Goal: Task Accomplishment & Management: Manage account settings

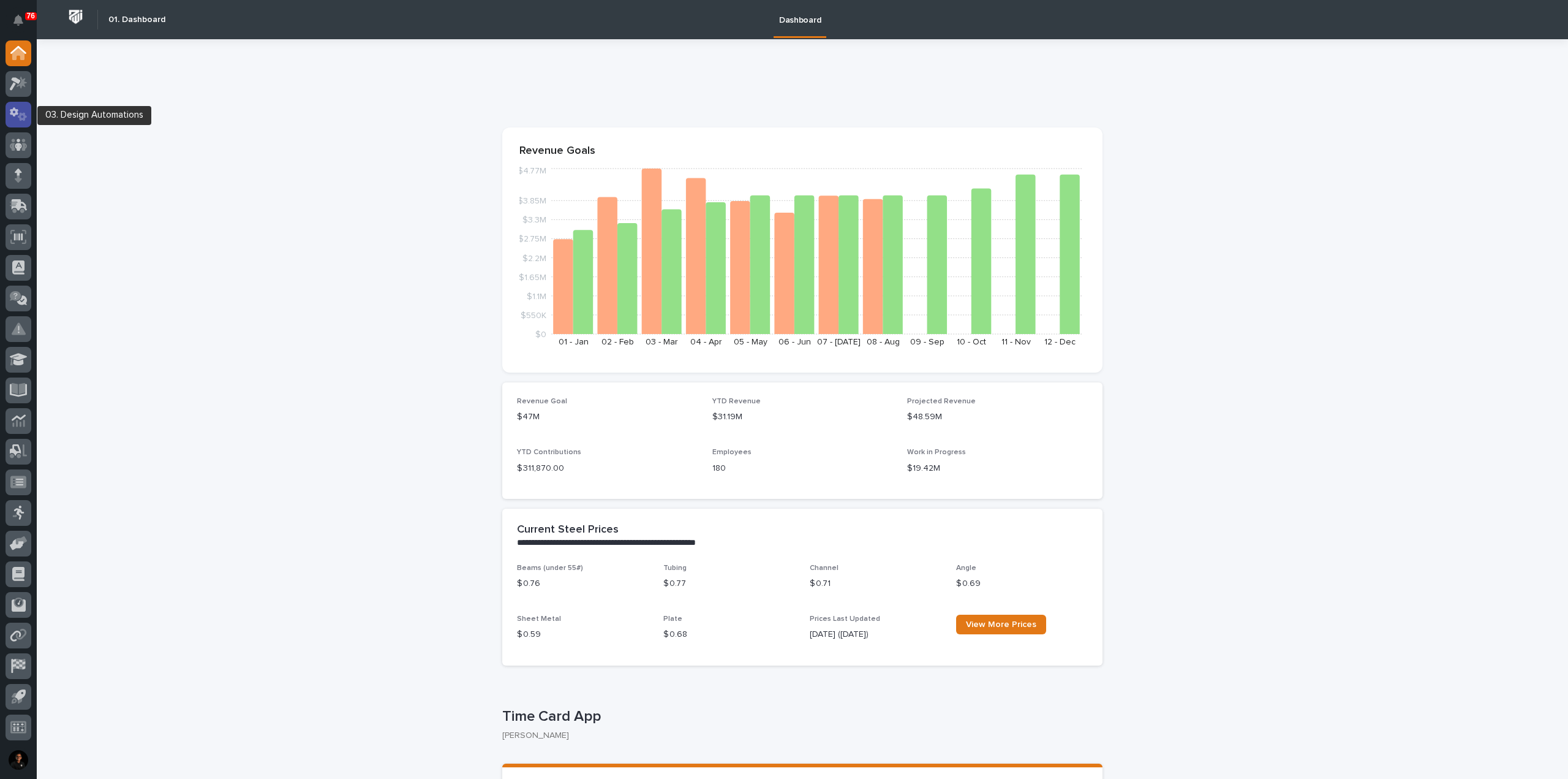
click at [27, 108] on icon at bounding box center [19, 114] width 18 height 14
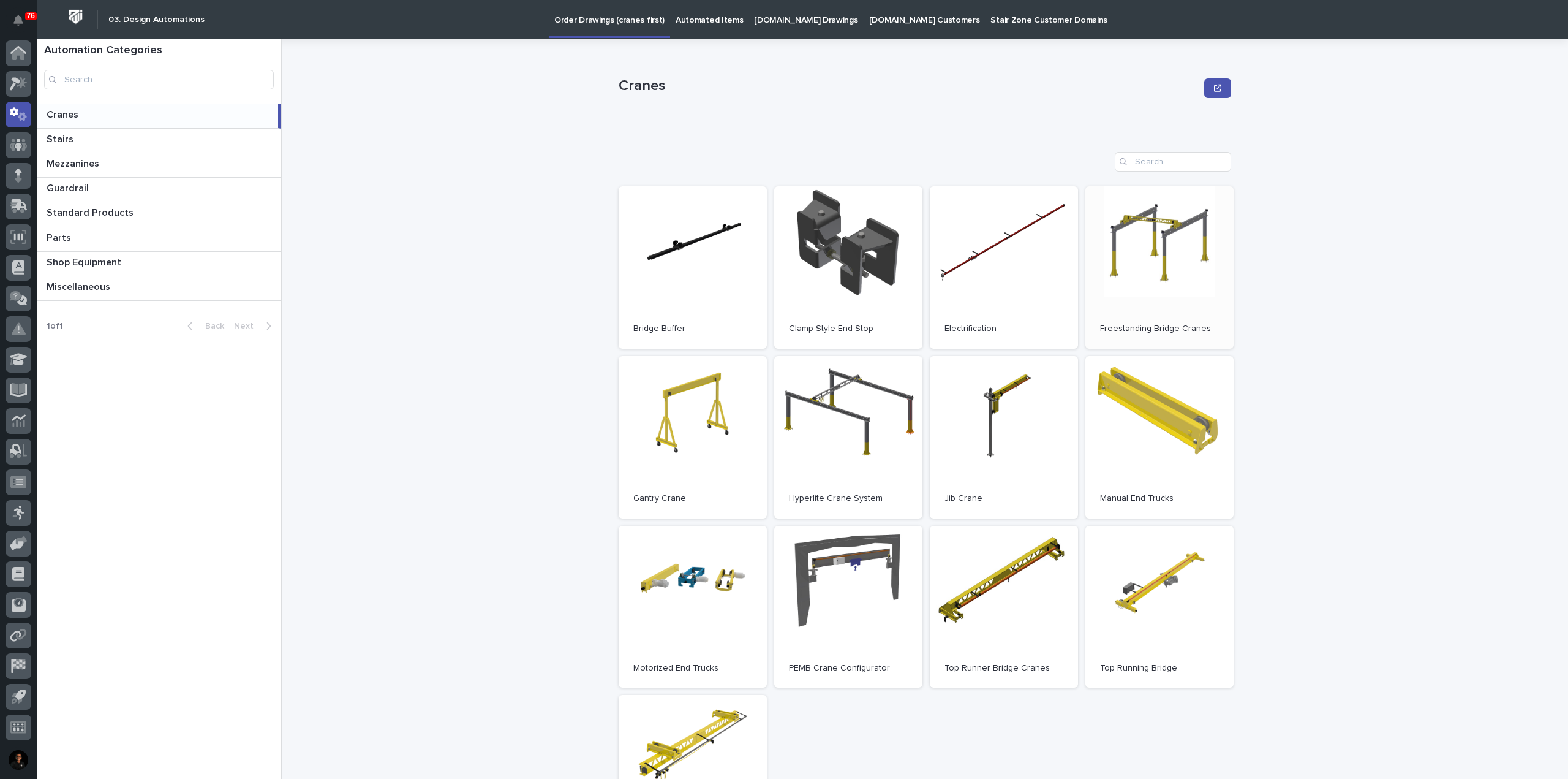
click at [1172, 260] on link "Open" at bounding box center [1159, 267] width 148 height 162
click at [124, 191] on p at bounding box center [161, 189] width 230 height 12
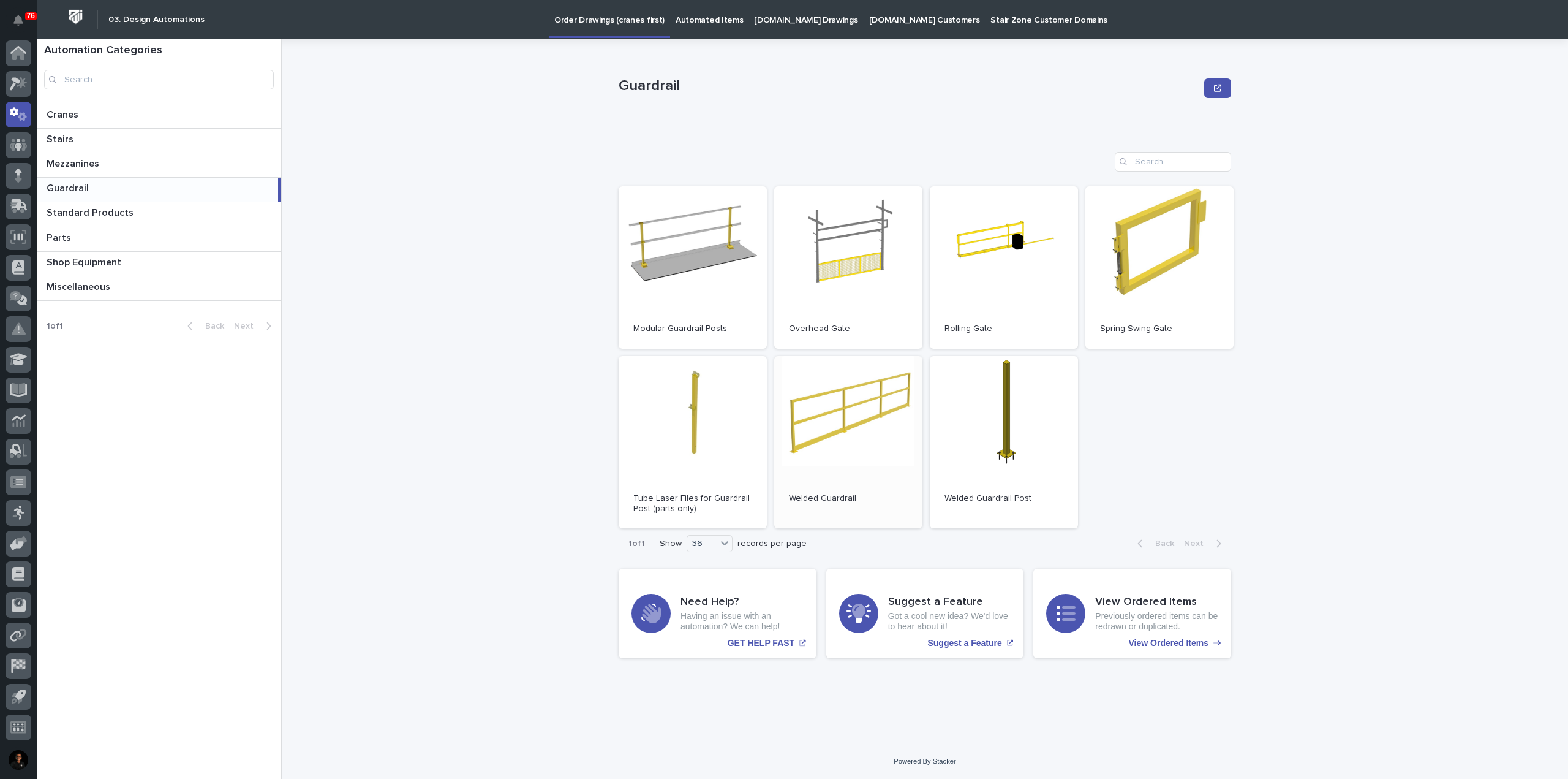
click at [850, 439] on span "Open" at bounding box center [848, 443] width 22 height 8
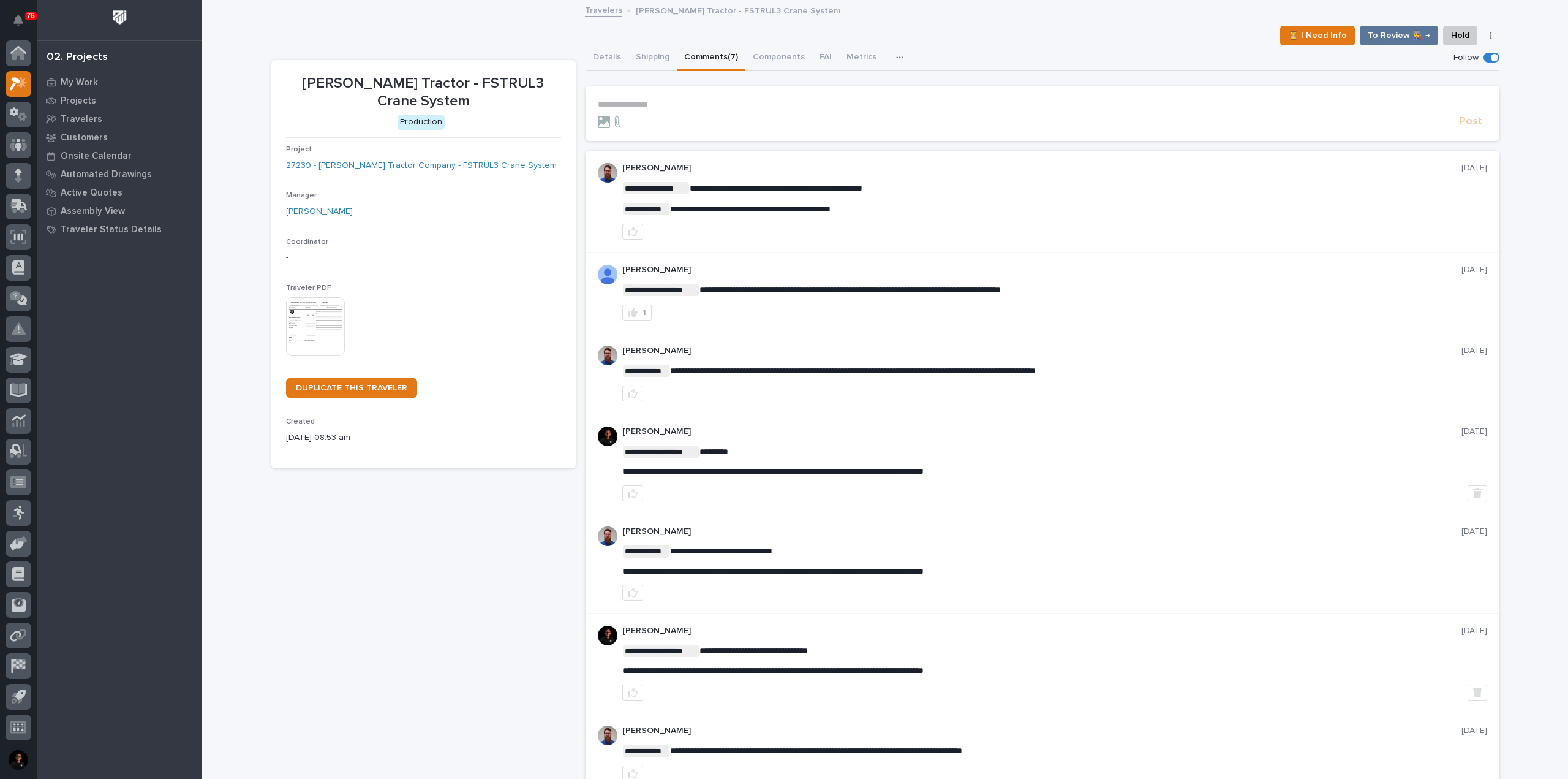
click at [648, 101] on p "**********" at bounding box center [1043, 104] width 890 height 11
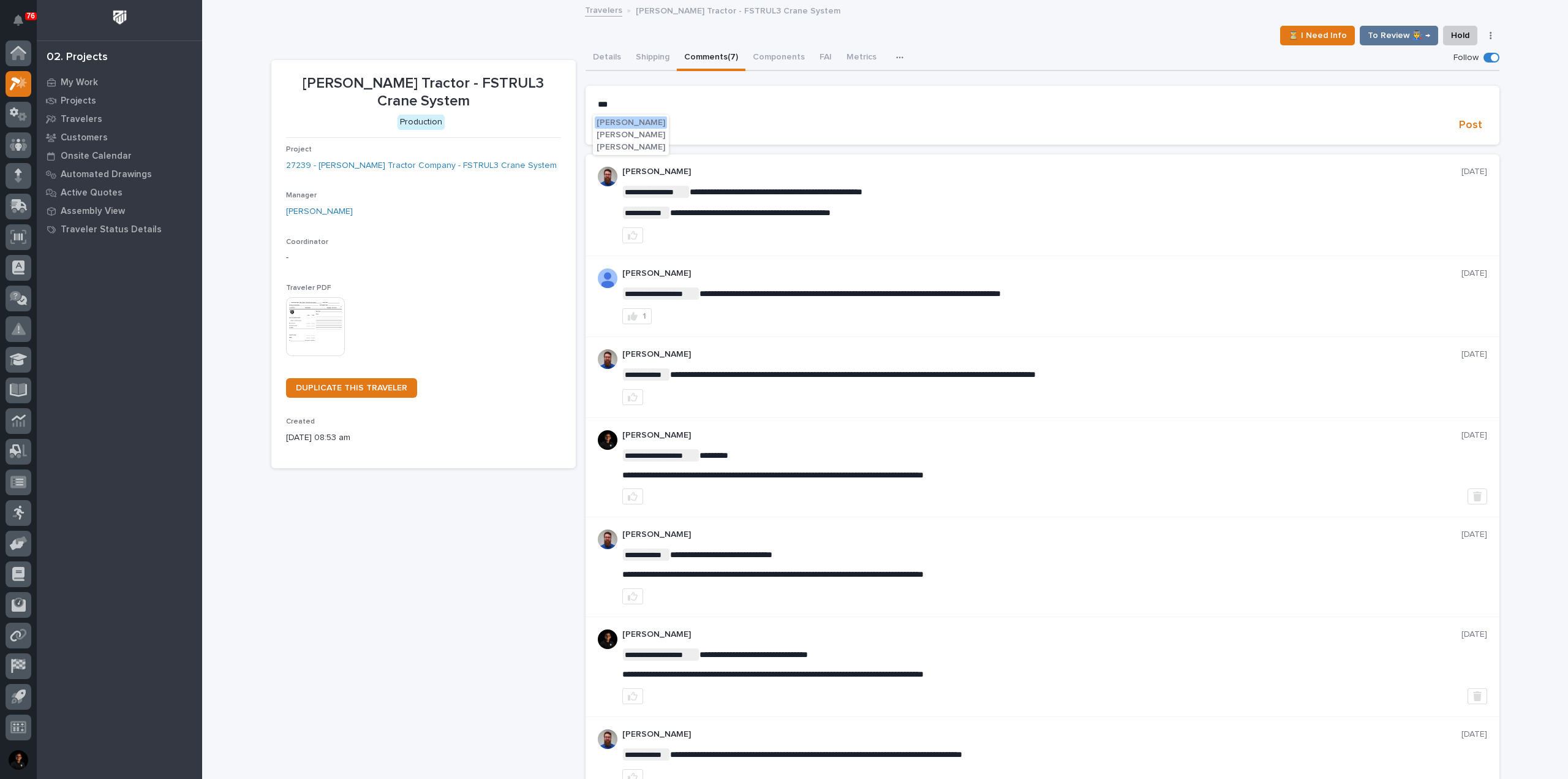
click at [646, 122] on span "[PERSON_NAME]" at bounding box center [630, 122] width 68 height 8
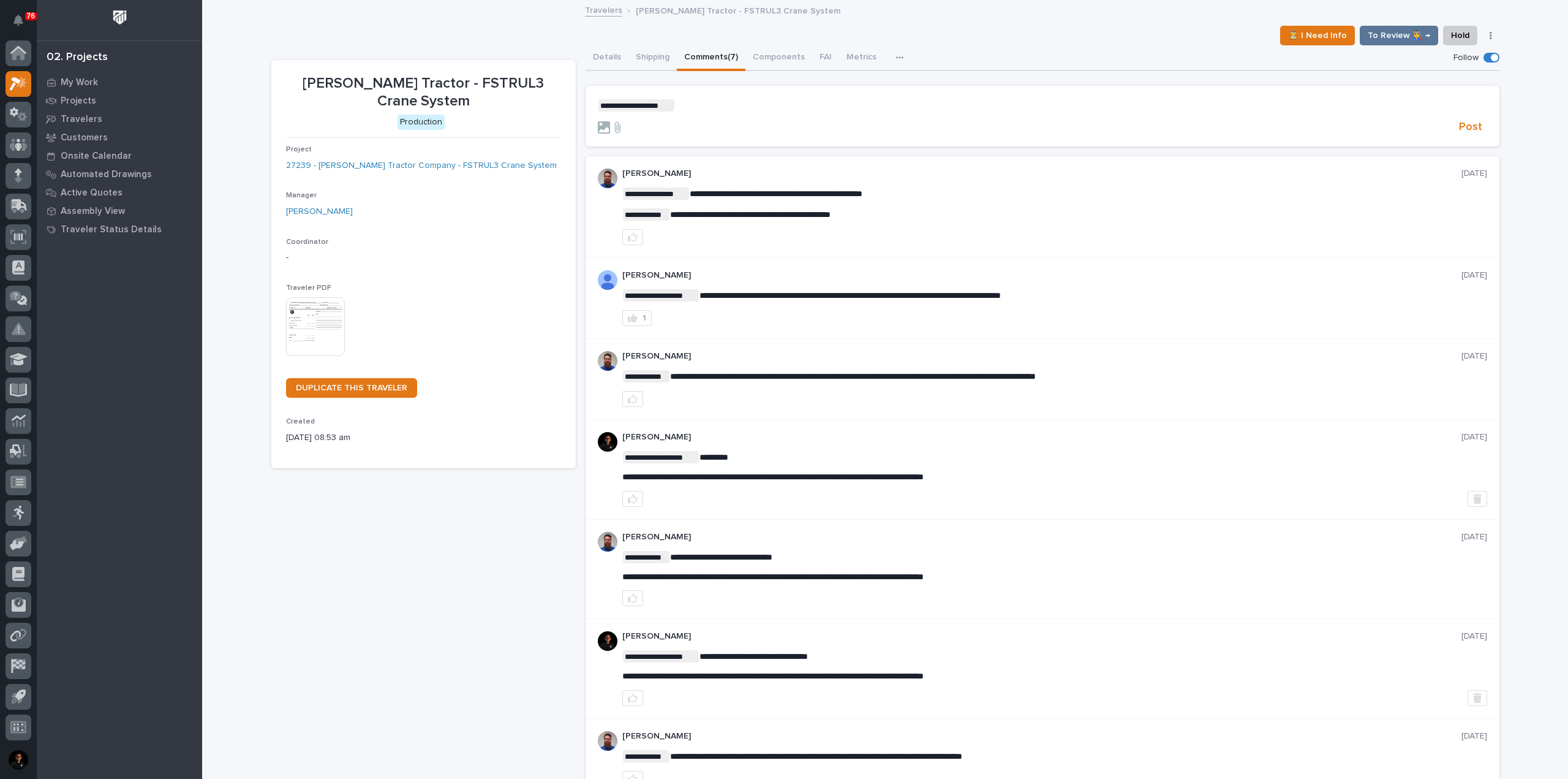
click at [686, 101] on p "**********" at bounding box center [1043, 105] width 890 height 12
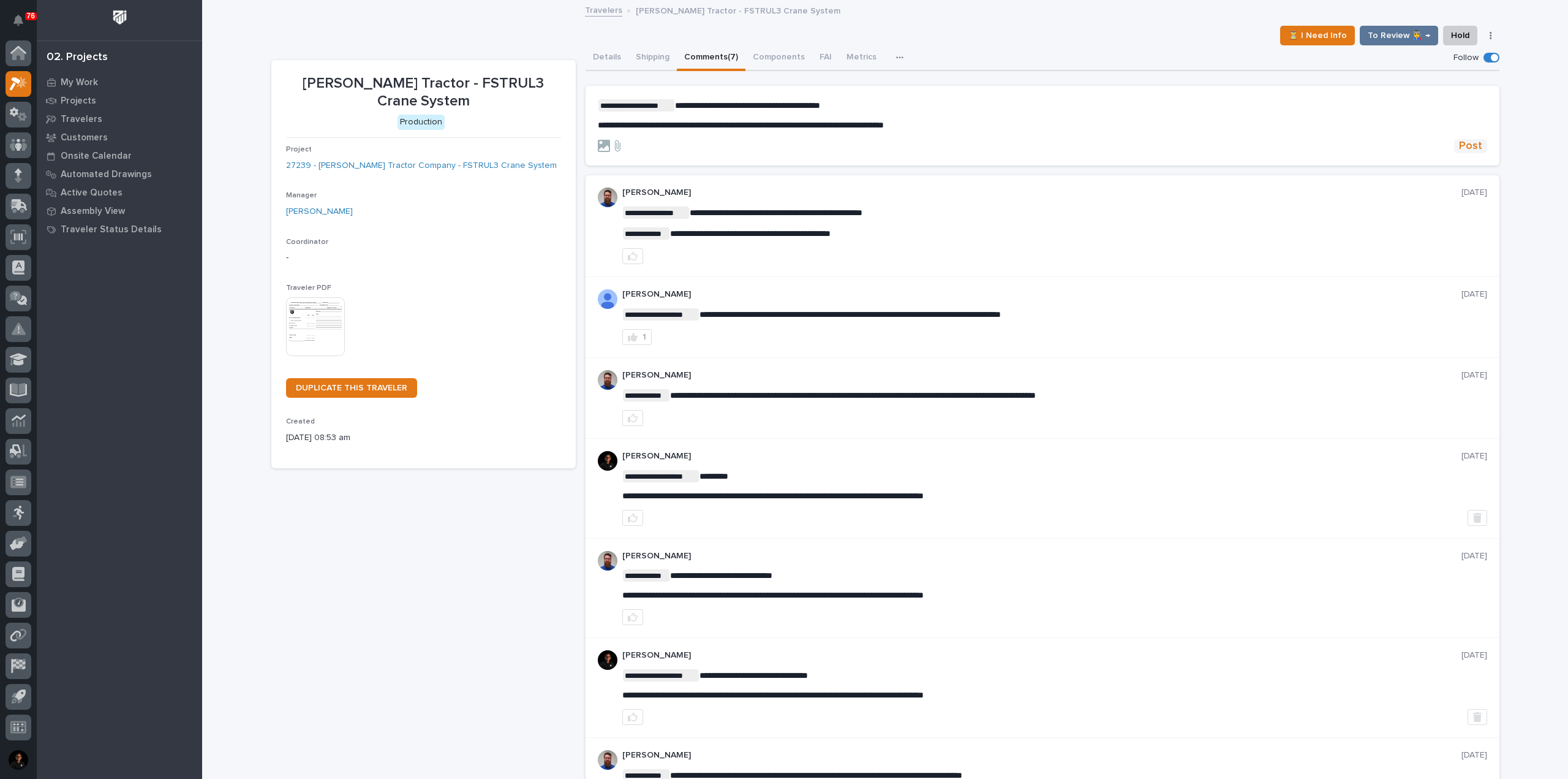
click at [1454, 151] on button "Post" at bounding box center [1471, 146] width 33 height 14
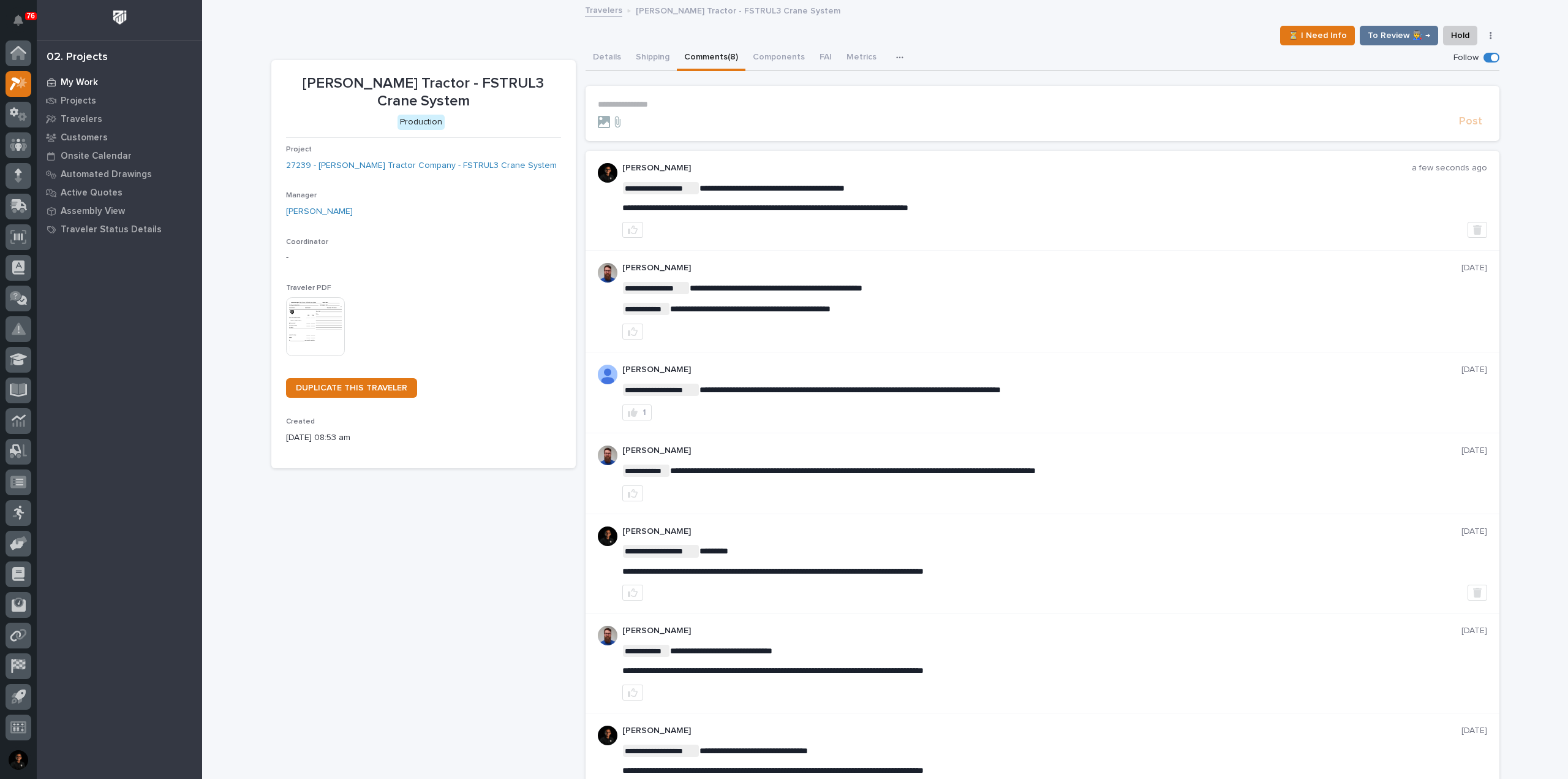
click at [96, 79] on p "My Work" at bounding box center [79, 82] width 37 height 11
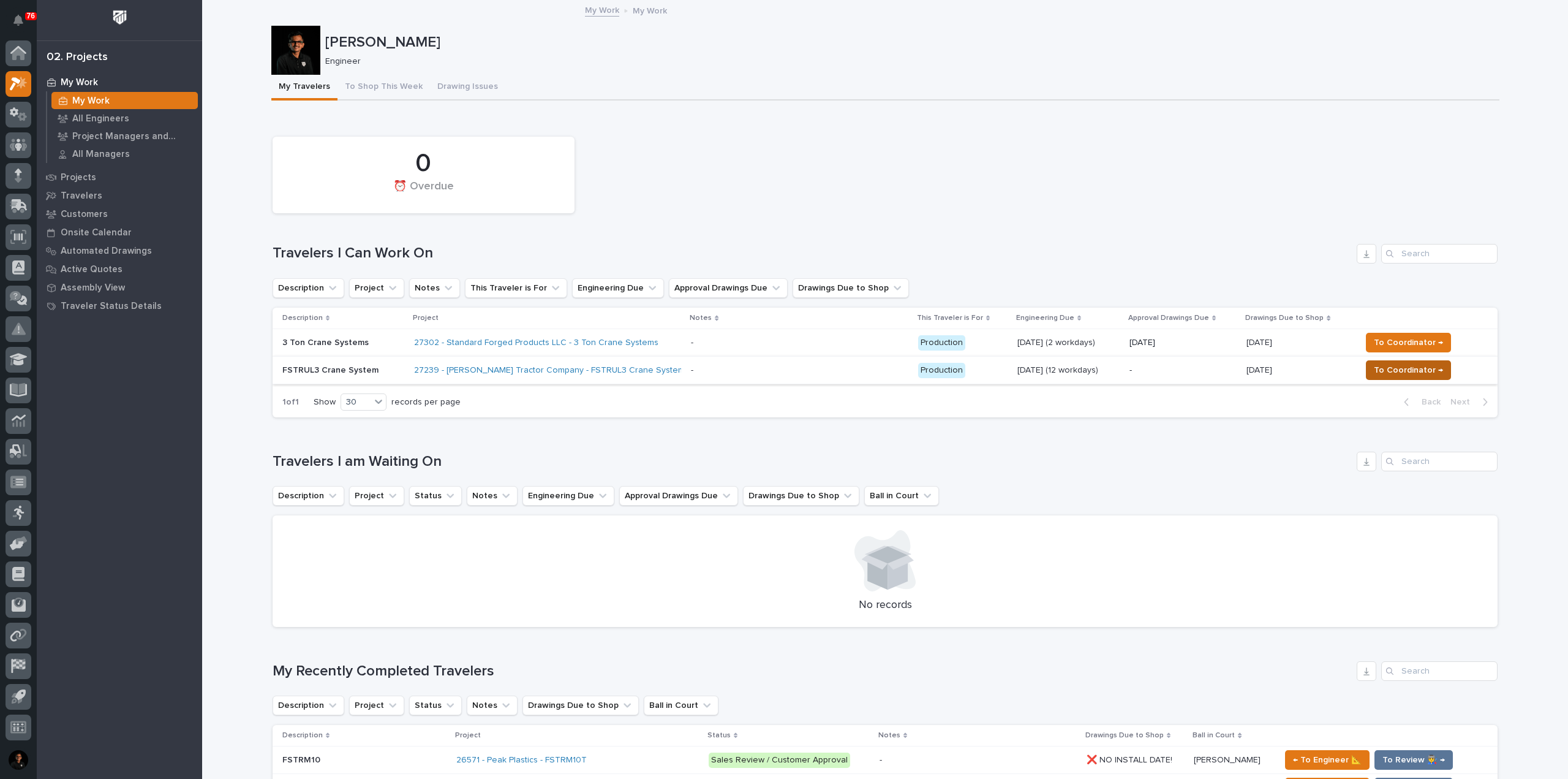
click at [1401, 373] on span "To Coordinator →" at bounding box center [1409, 370] width 69 height 15
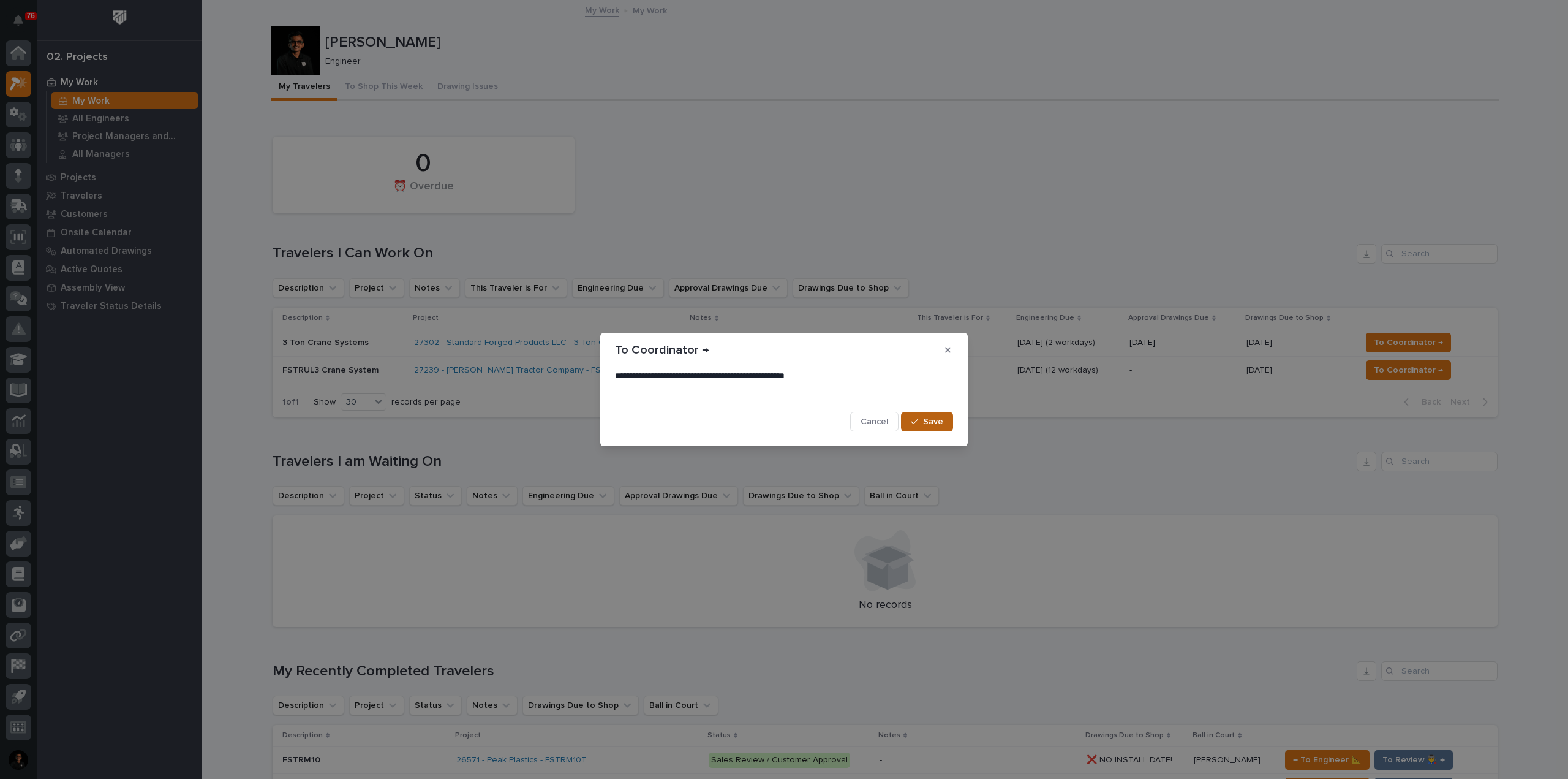
click at [915, 427] on button "Save" at bounding box center [927, 422] width 52 height 20
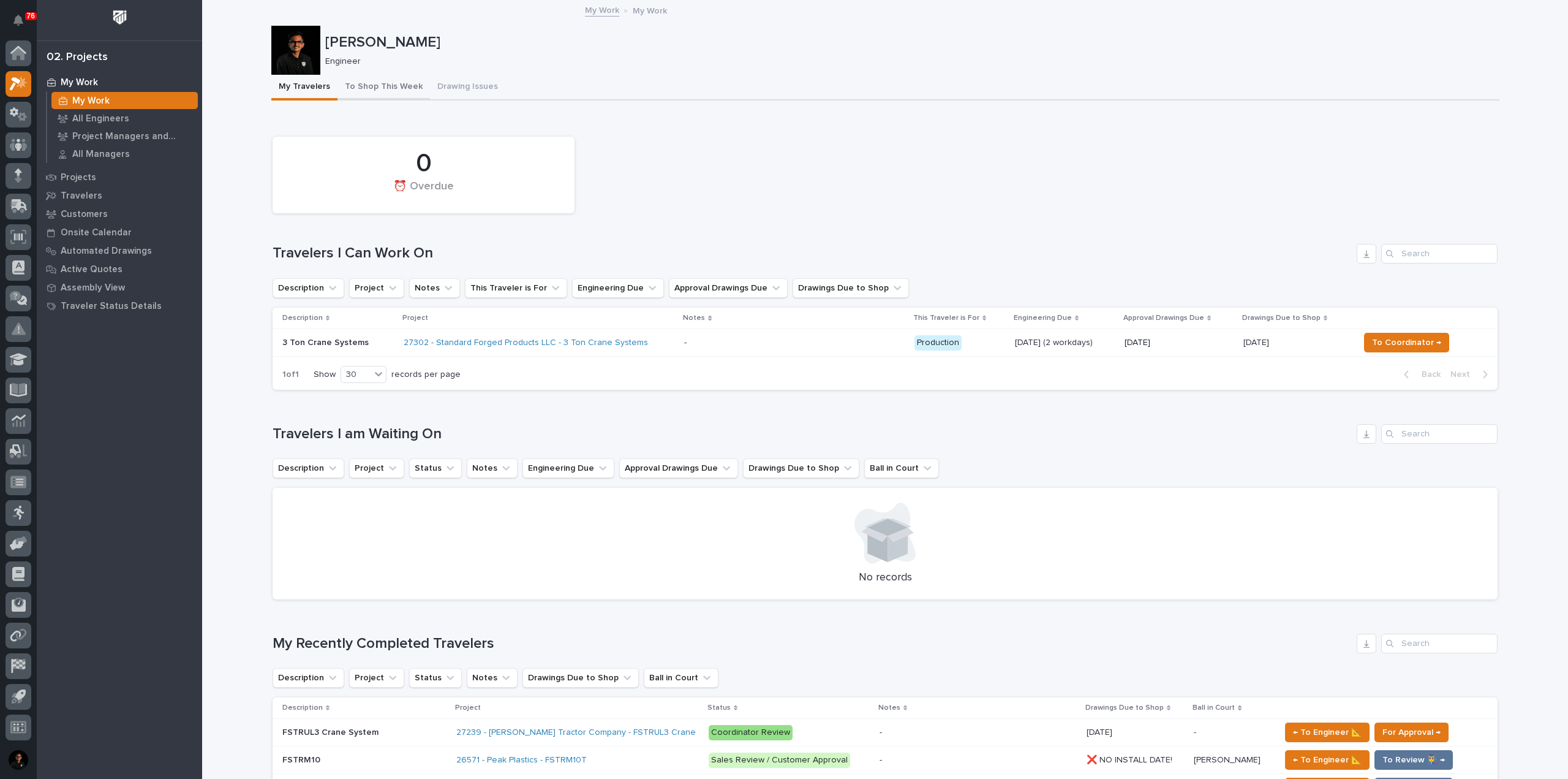
click at [381, 85] on button "To Shop This Week" at bounding box center [384, 87] width 92 height 26
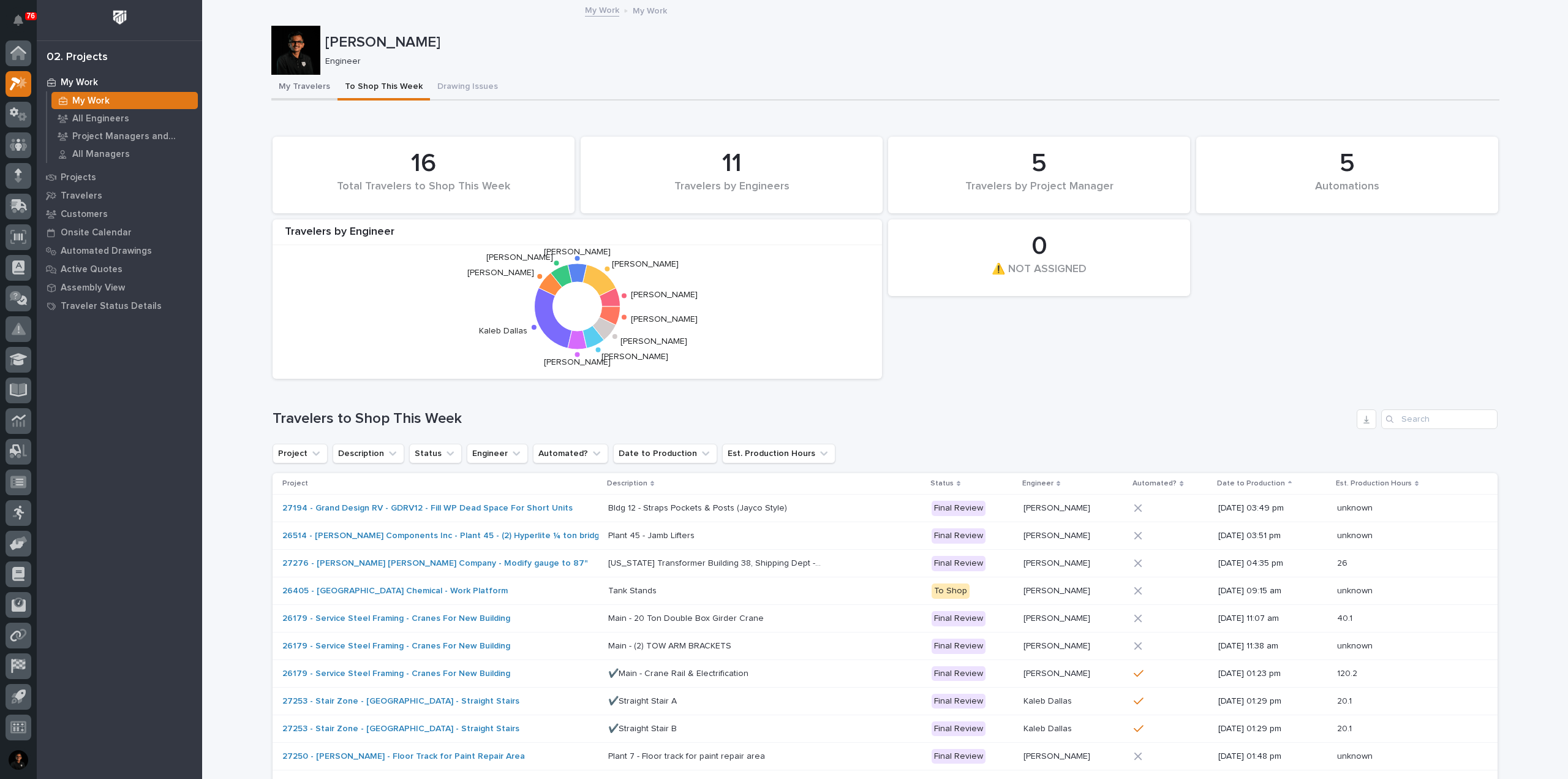
click at [285, 92] on button "My Travelers" at bounding box center [304, 87] width 66 height 26
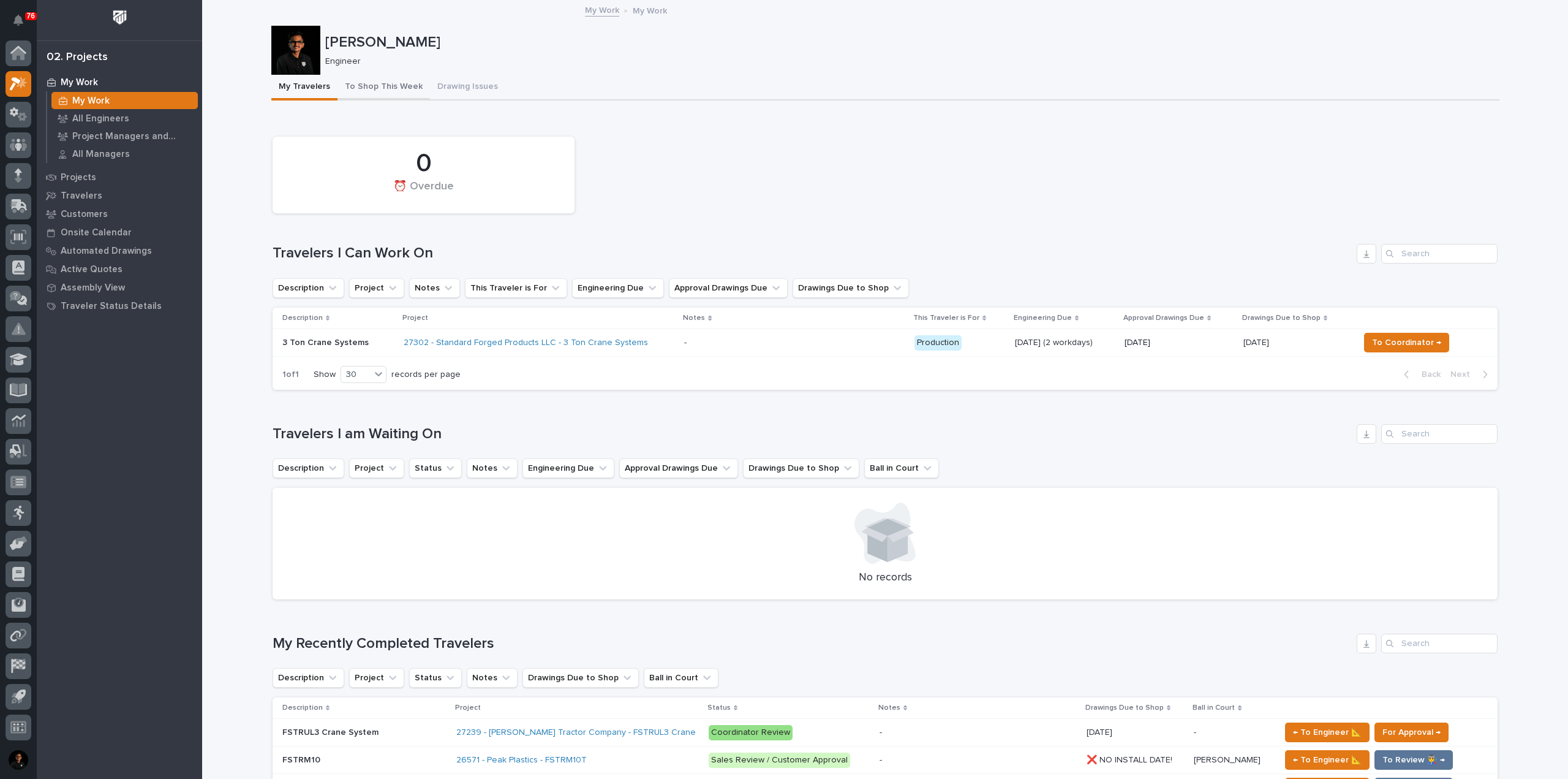
click at [378, 86] on button "To Shop This Week" at bounding box center [384, 87] width 92 height 26
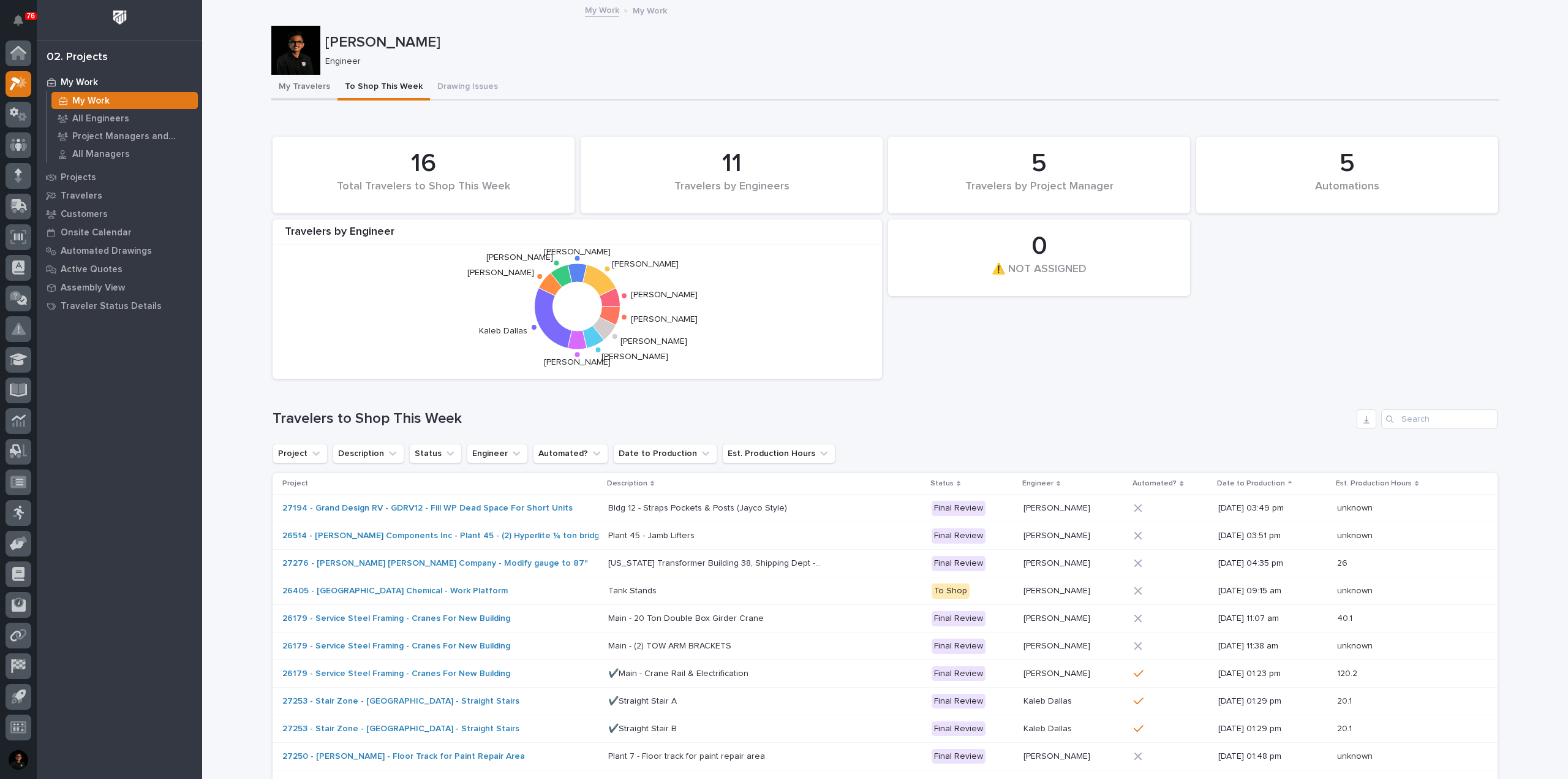
click at [307, 96] on button "My Travelers" at bounding box center [304, 87] width 66 height 26
